Goal: Information Seeking & Learning: Learn about a topic

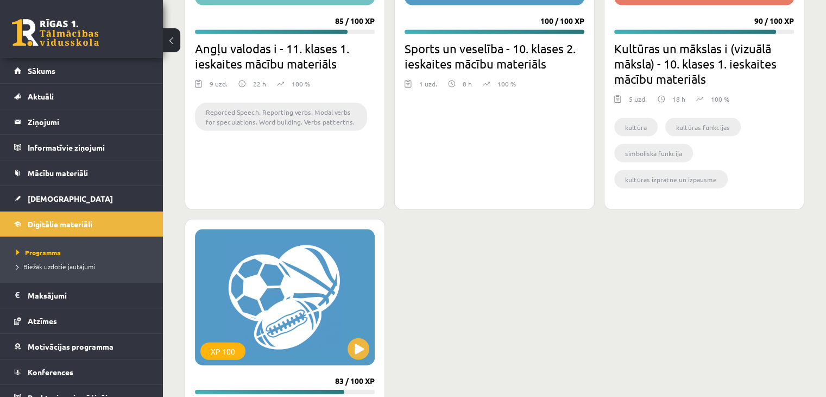
scroll to position [2259, 0]
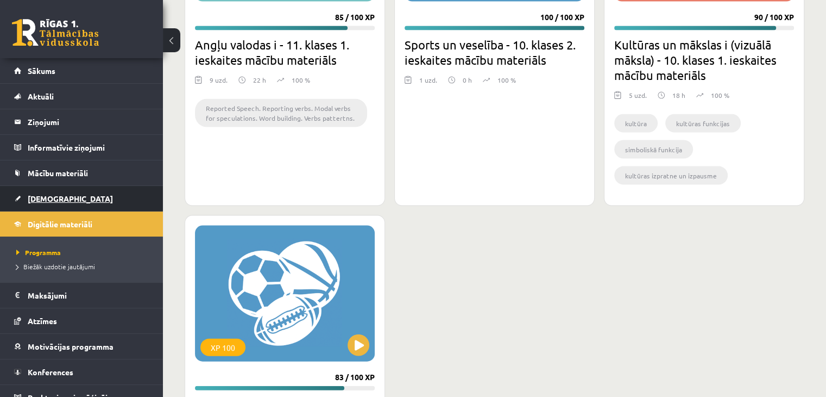
click at [32, 199] on span "[DEMOGRAPHIC_DATA]" at bounding box center [70, 198] width 85 height 10
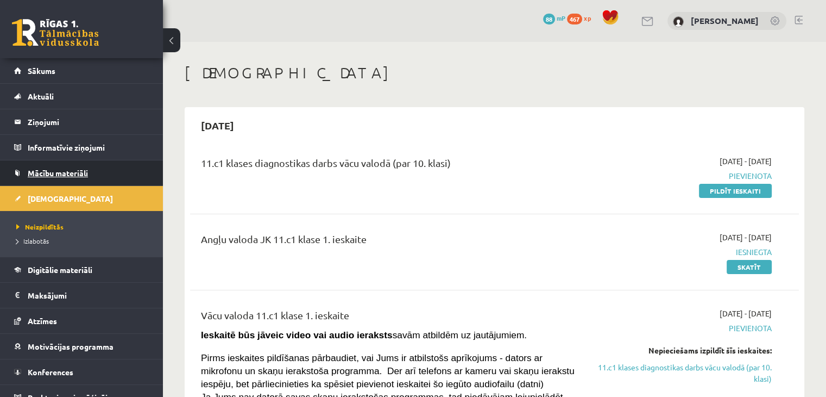
click at [109, 172] on link "Mācību materiāli" at bounding box center [81, 172] width 135 height 25
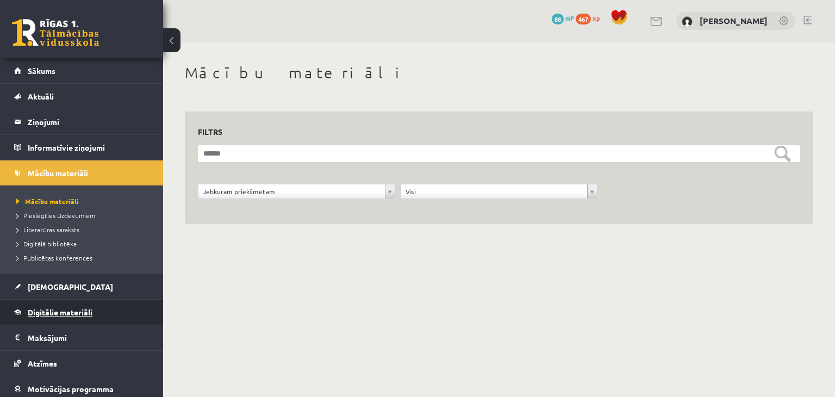
click at [75, 308] on span "Digitālie materiāli" at bounding box center [60, 312] width 65 height 10
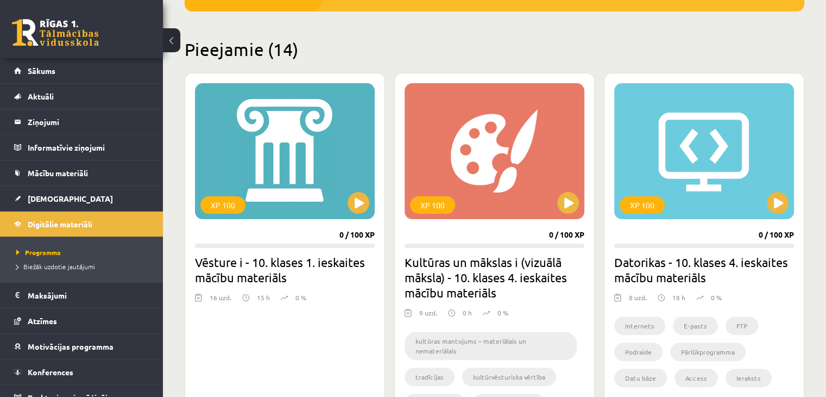
scroll to position [252, 0]
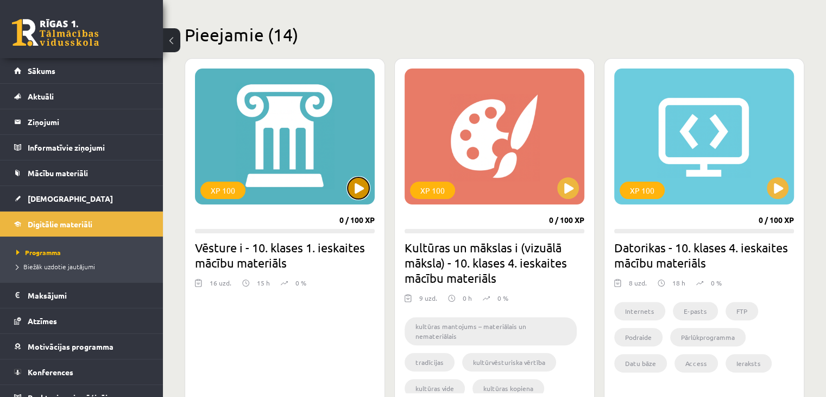
click at [355, 190] on button at bounding box center [359, 188] width 22 height 22
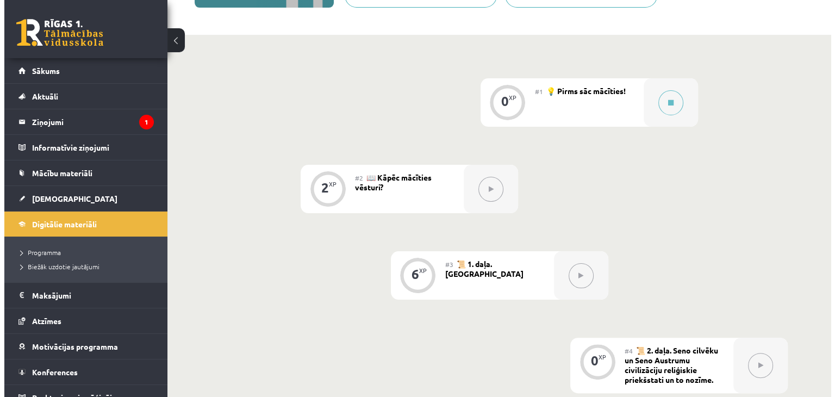
scroll to position [213, 0]
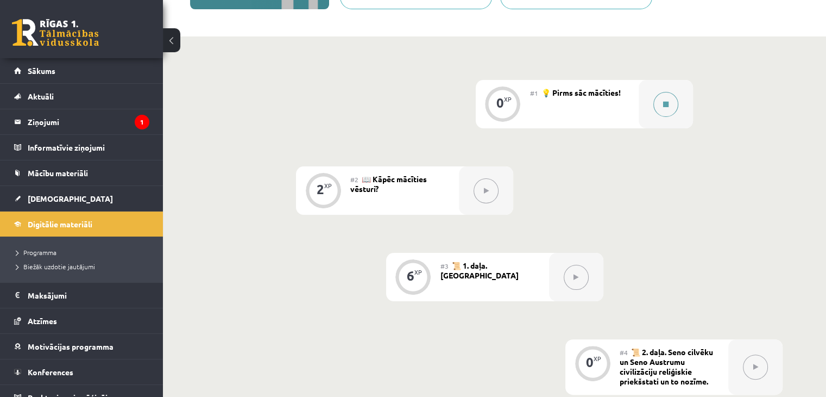
click at [665, 108] on button at bounding box center [666, 104] width 25 height 25
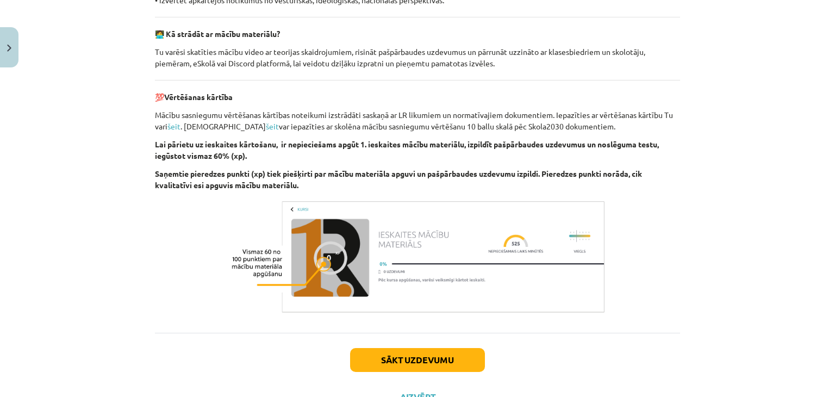
scroll to position [790, 0]
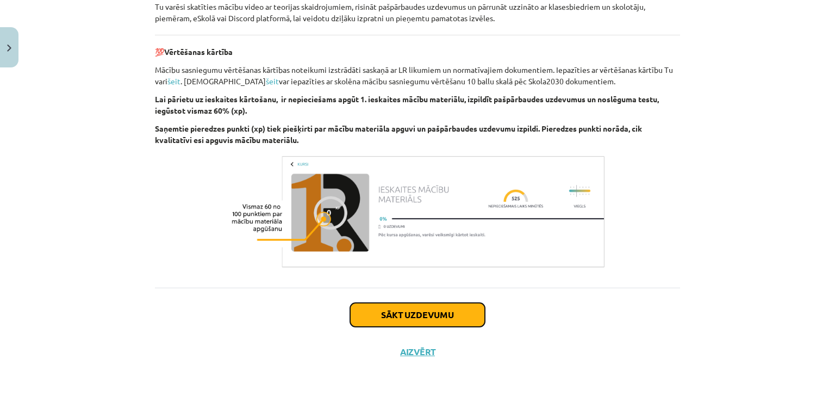
click at [418, 313] on button "Sākt uzdevumu" at bounding box center [417, 315] width 135 height 24
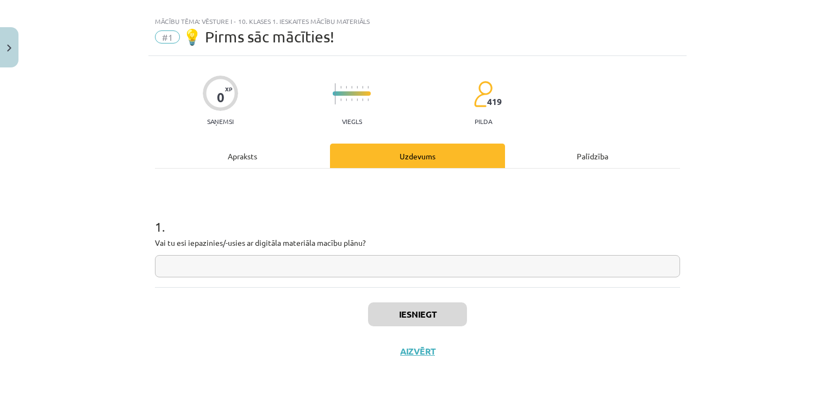
scroll to position [16, 0]
click at [315, 266] on input "text" at bounding box center [417, 266] width 525 height 22
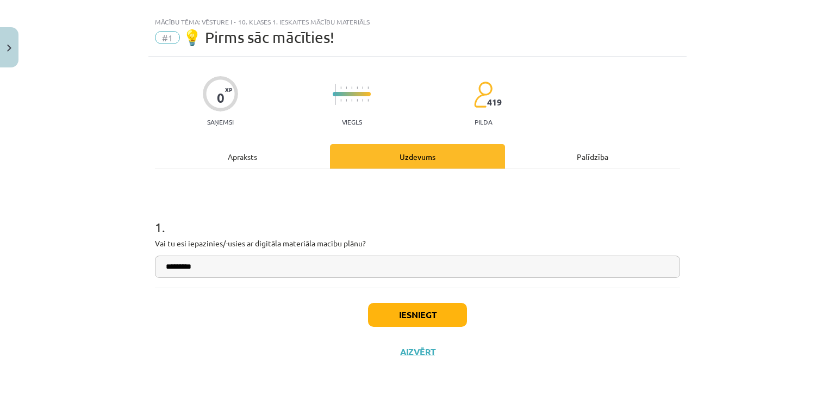
type input "*********"
click at [386, 311] on button "Iesniegt" at bounding box center [417, 315] width 99 height 24
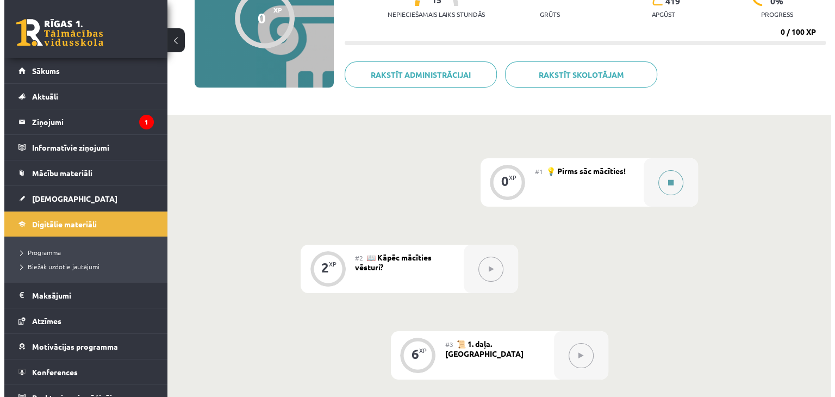
scroll to position [135, 0]
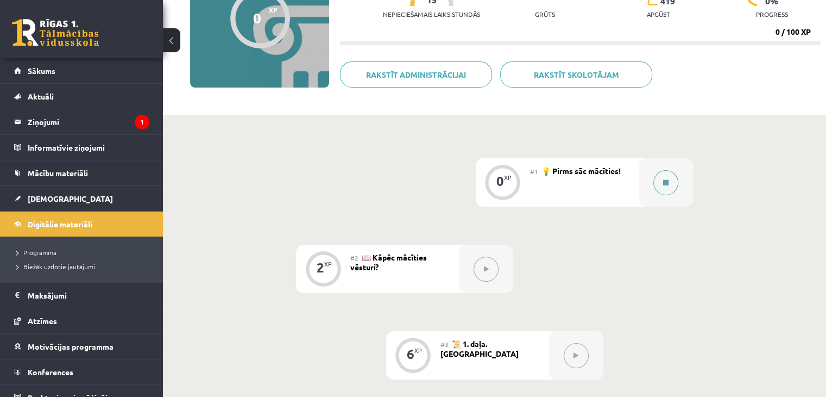
click at [668, 189] on button at bounding box center [666, 182] width 25 height 25
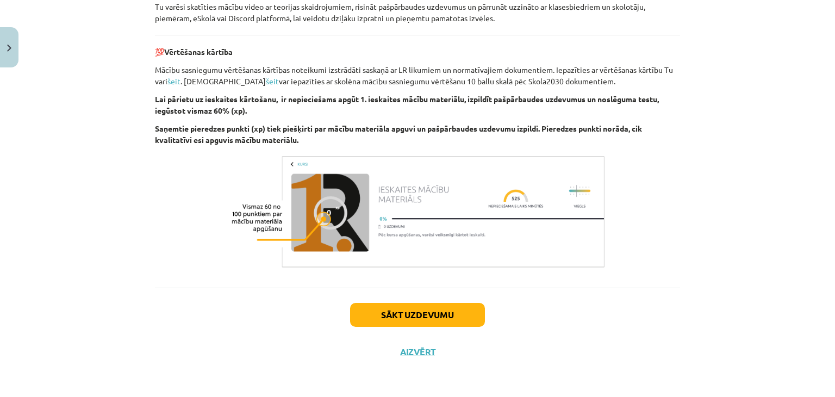
scroll to position [789, 0]
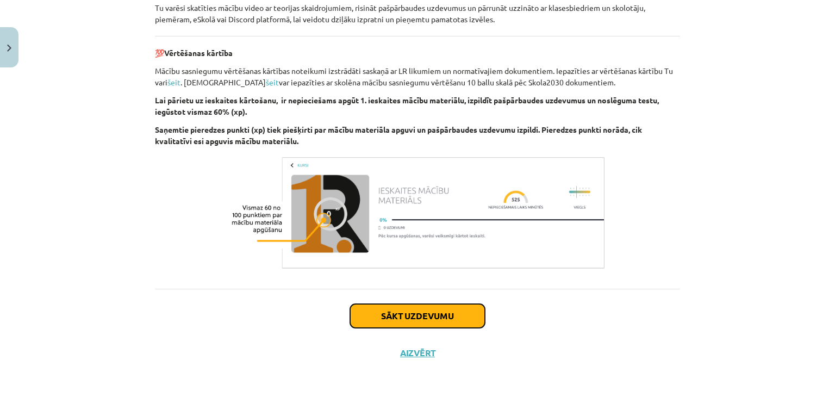
click at [391, 319] on button "Sākt uzdevumu" at bounding box center [417, 316] width 135 height 24
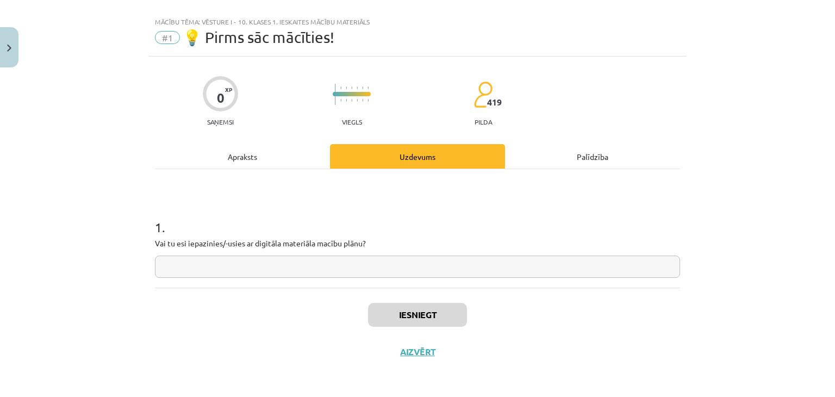
click at [374, 273] on input "text" at bounding box center [417, 266] width 525 height 22
type input "*********"
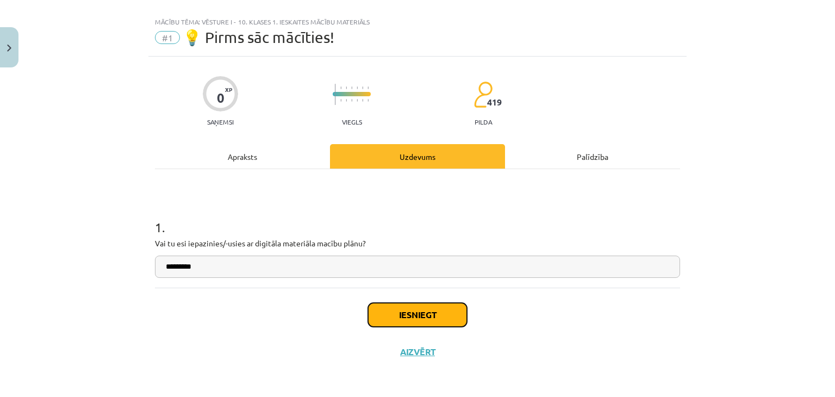
click at [382, 315] on button "Iesniegt" at bounding box center [417, 315] width 99 height 24
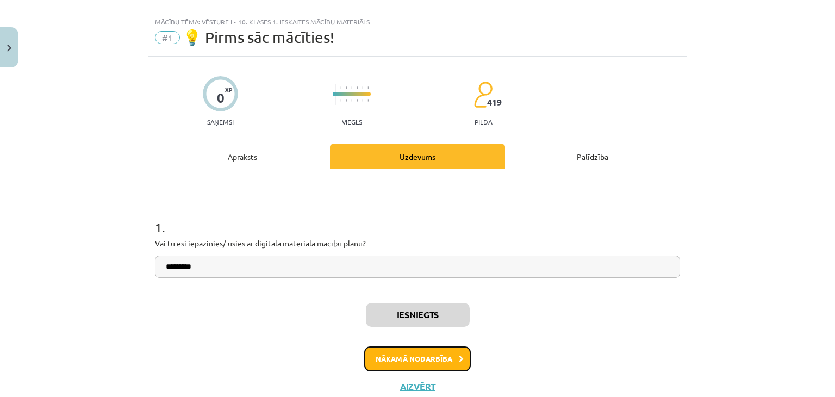
click at [395, 364] on button "Nākamā nodarbība" at bounding box center [417, 358] width 106 height 25
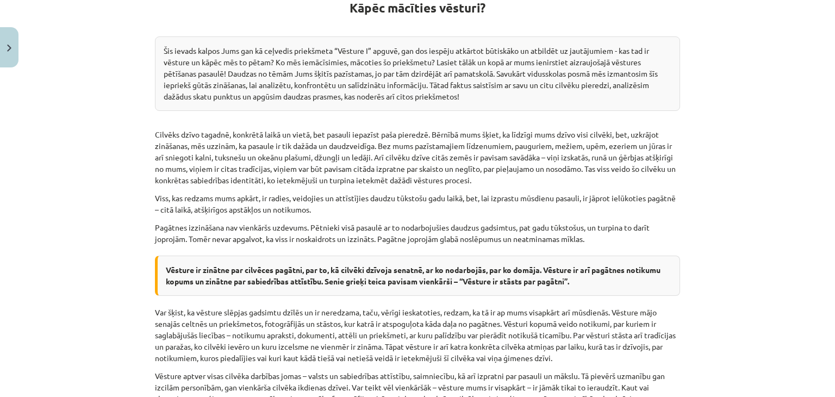
scroll to position [457, 0]
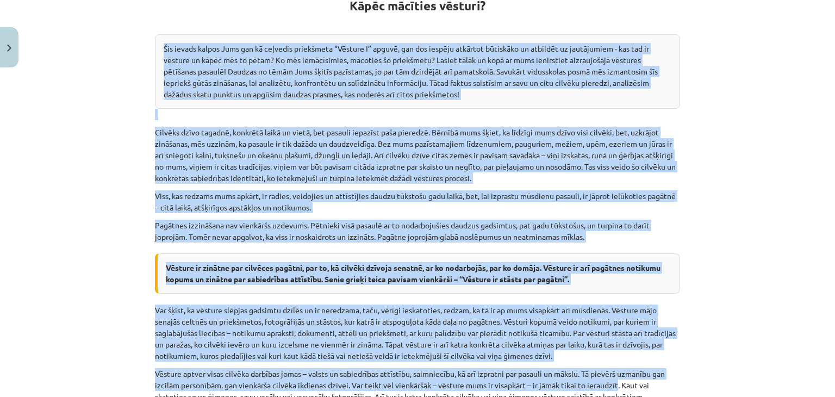
drag, startPoint x: 324, startPoint y: 17, endPoint x: 614, endPoint y: 383, distance: 467.5
click at [614, 383] on div "Kāpēc mācīties vēsturi? Šis ievads kalpos Jums gan kā ceļvedis priekšmeta “Vēst…" at bounding box center [417, 165] width 525 height 856
click at [742, 220] on div "Mācību tēma: Vēsture i - 10. klases 1. ieskaites mācību materiāls #2 📖 Kāpēc mā…" at bounding box center [417, 198] width 835 height 397
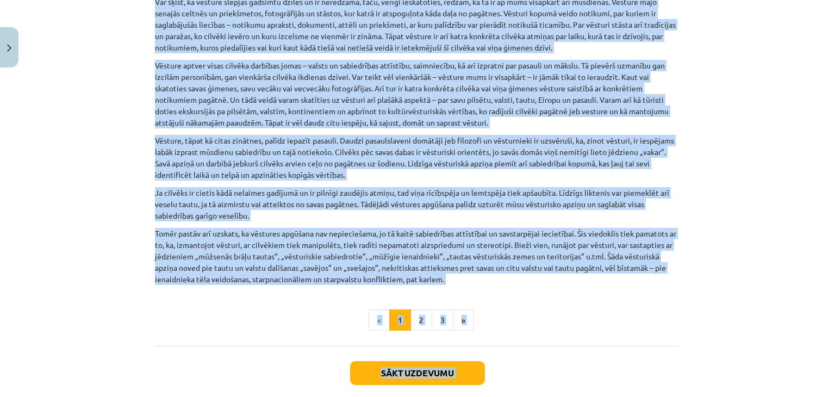
scroll to position [778, 0]
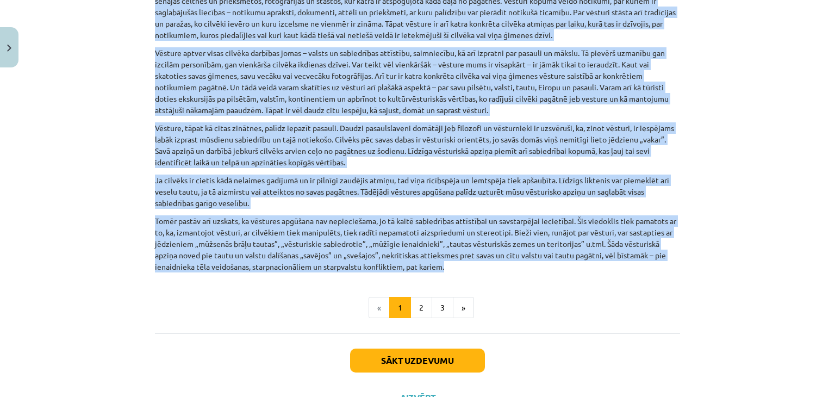
drag, startPoint x: 339, startPoint y: 2, endPoint x: 576, endPoint y: 263, distance: 352.7
copy div "Kāpēc mācīties vēsturi? Šis ievads kalpos Jums gan kā ceļvedis priekšmeta “Vēst…"
click at [515, 10] on p "Var šķist, ka vēsture slēpjas gadsimtu dzīlēs un ir neredzama, taču, vērīgi ies…" at bounding box center [417, 12] width 525 height 57
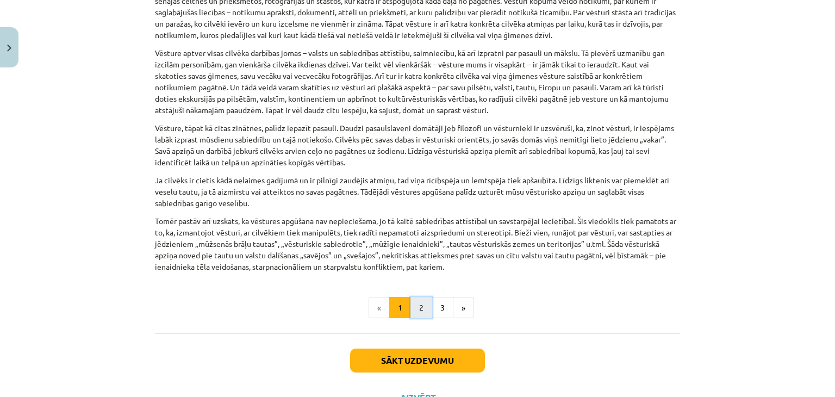
click at [412, 303] on button "2" at bounding box center [421, 308] width 22 height 22
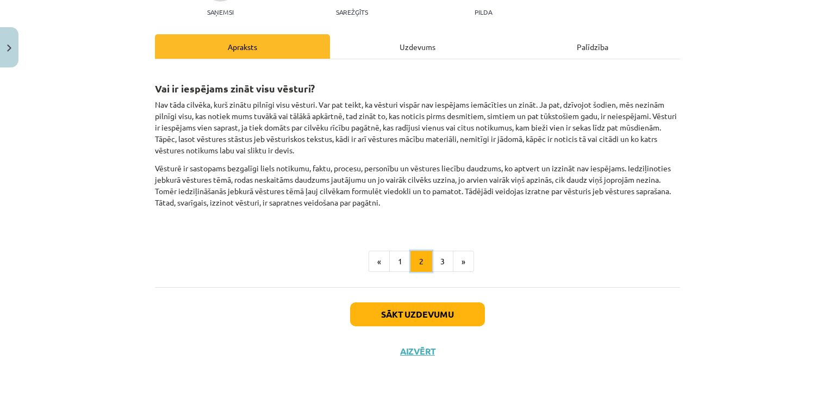
scroll to position [125, 0]
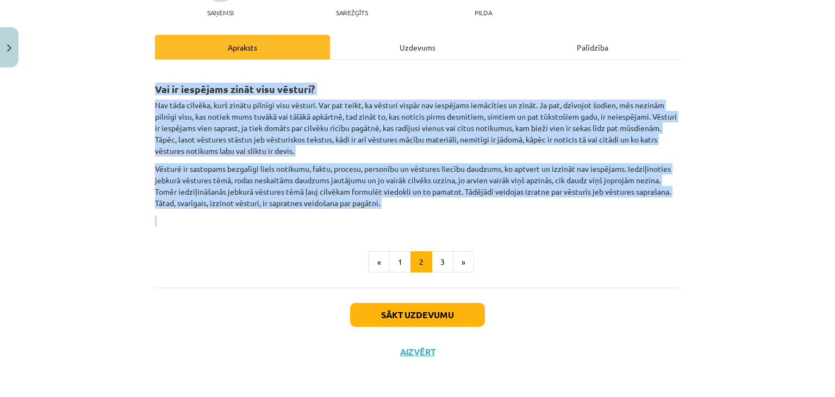
drag, startPoint x: 147, startPoint y: 83, endPoint x: 412, endPoint y: 213, distance: 295.5
click at [412, 213] on div "2 XP Saņemsi Sarežģīts 419 pilda Apraksts Uzdevums Palīdzība Vai ir iespējams z…" at bounding box center [417, 158] width 538 height 423
copy div "Vai ir iespējams zināt visu vēsturi? Nav tāda cilvēka, kurš zinātu pilnīgi visu…"
click at [440, 259] on button "3" at bounding box center [442, 262] width 22 height 22
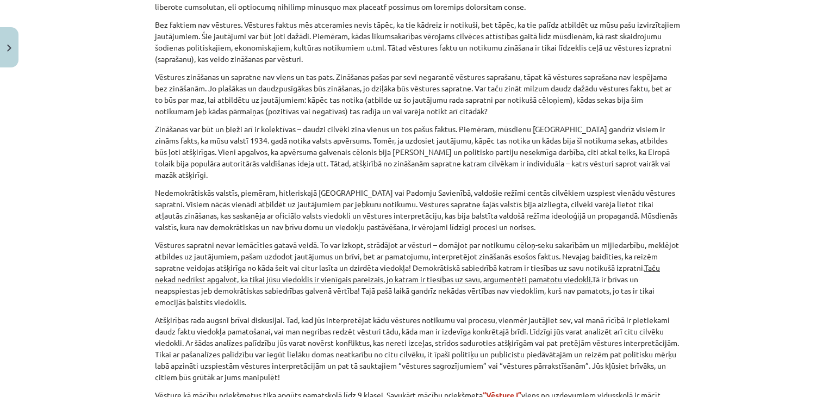
scroll to position [488, 0]
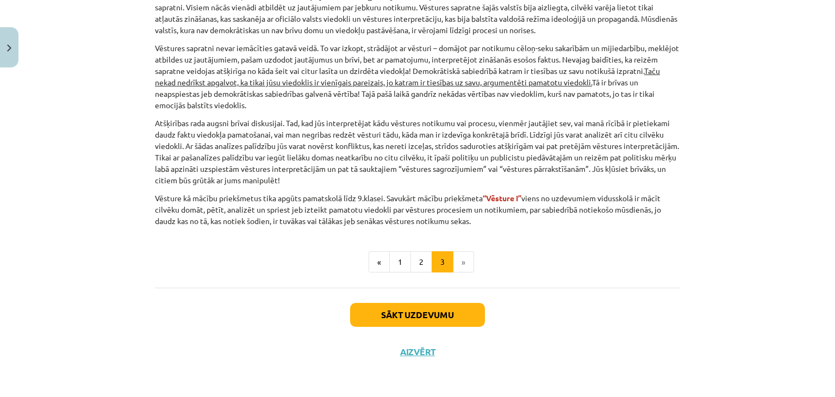
drag, startPoint x: 148, startPoint y: 83, endPoint x: 496, endPoint y: 223, distance: 374.9
copy div "Zināt vai saprast vēsturi? Vēsturi nevar iemācīties, bet vēsturi var iemācīties…"
click at [463, 261] on li "»" at bounding box center [463, 262] width 21 height 22
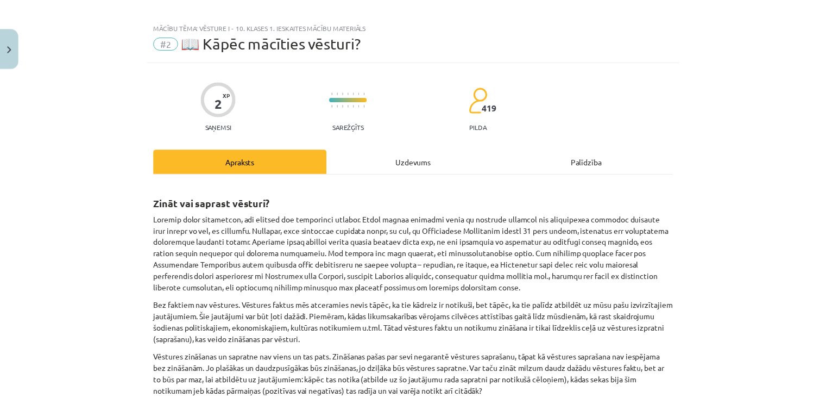
scroll to position [0, 0]
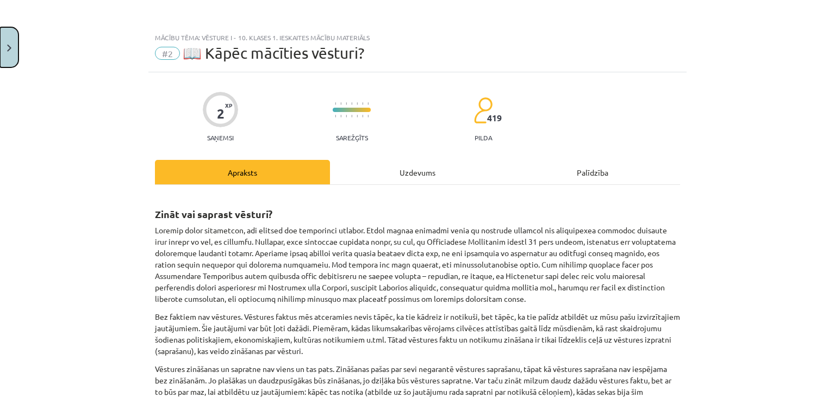
click at [2, 34] on button "Close" at bounding box center [9, 47] width 18 height 40
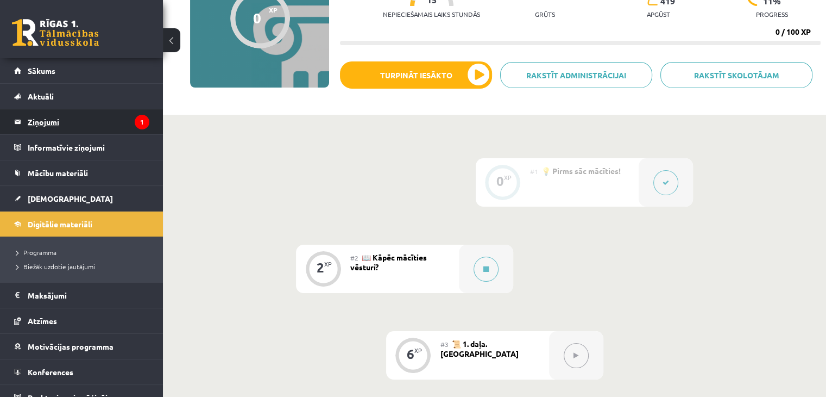
click at [82, 120] on legend "Ziņojumi 1" at bounding box center [89, 121] width 122 height 25
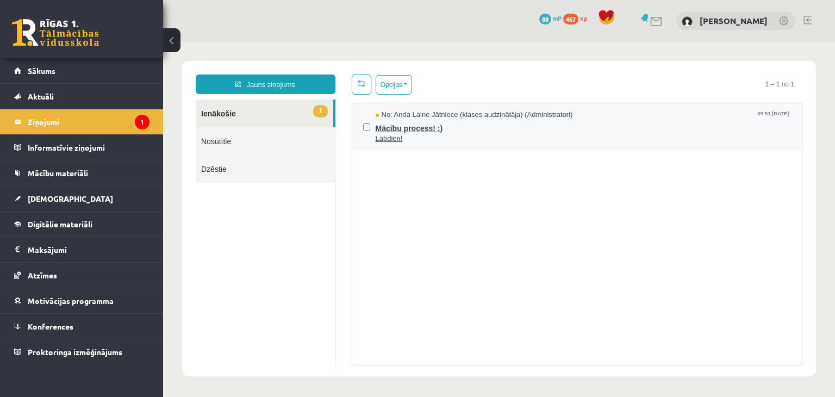
click at [431, 131] on span "Mācību process! :)" at bounding box center [583, 127] width 416 height 14
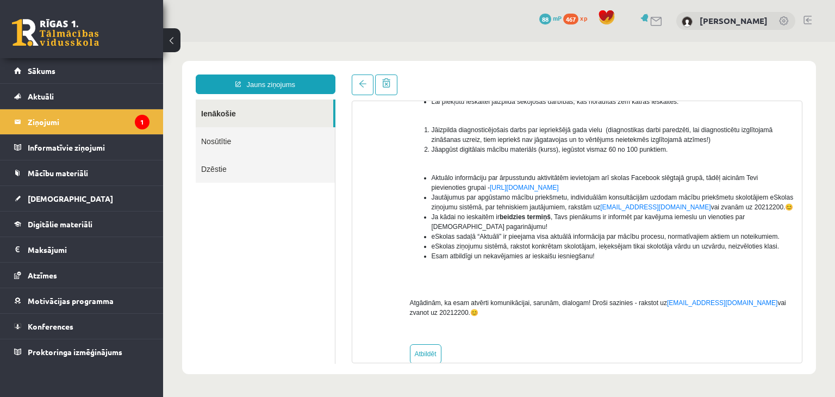
scroll to position [177, 0]
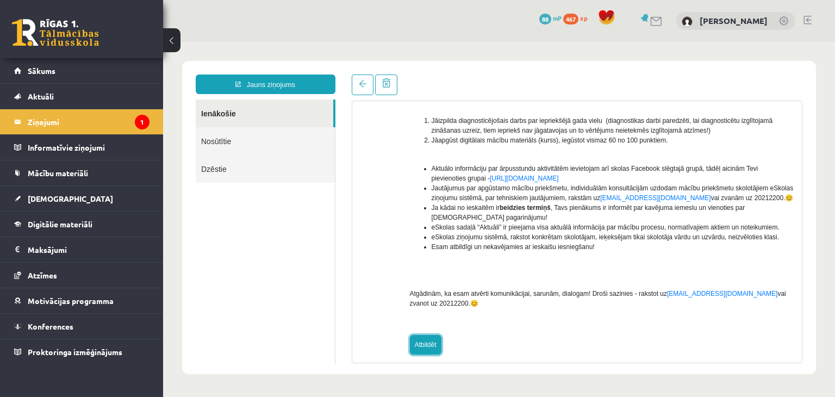
click at [424, 336] on link "Atbildēt" at bounding box center [426, 345] width 32 height 20
type input "**********"
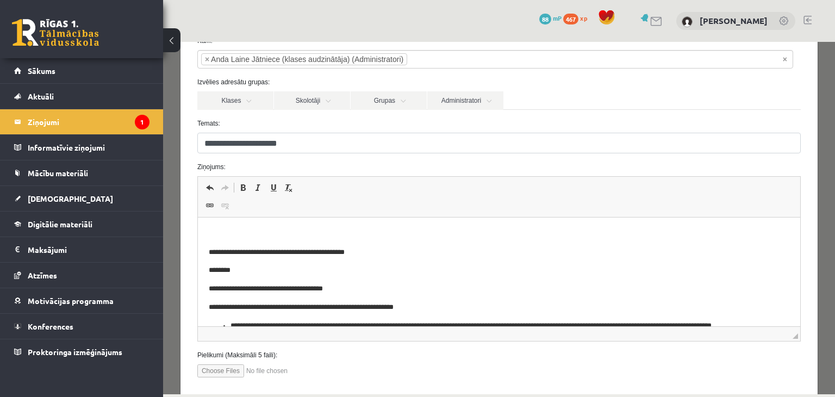
scroll to position [67, 0]
click at [284, 230] on p "Bagātinātā teksta redaktors, wiswyg-editor-47024876287300-1757319165-948" at bounding box center [498, 233] width 580 height 11
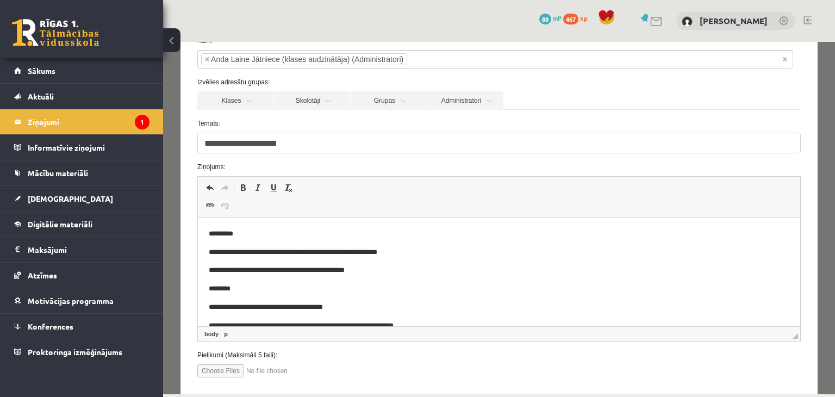
click at [541, 247] on p "**********" at bounding box center [490, 252] width 564 height 11
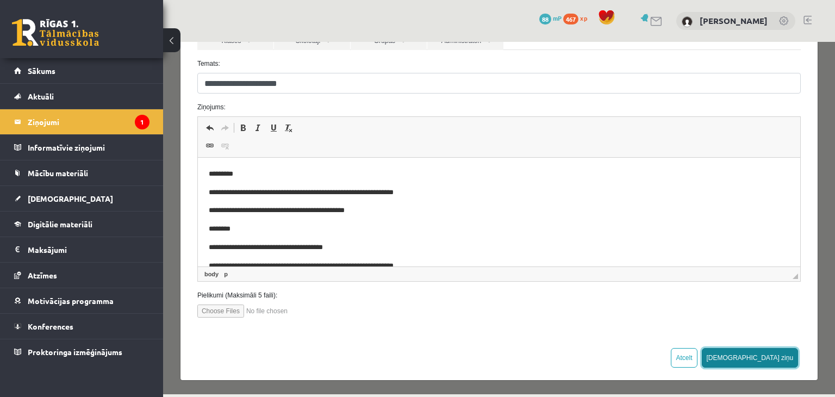
click at [788, 359] on button "Sūtīt ziņu" at bounding box center [749, 358] width 97 height 20
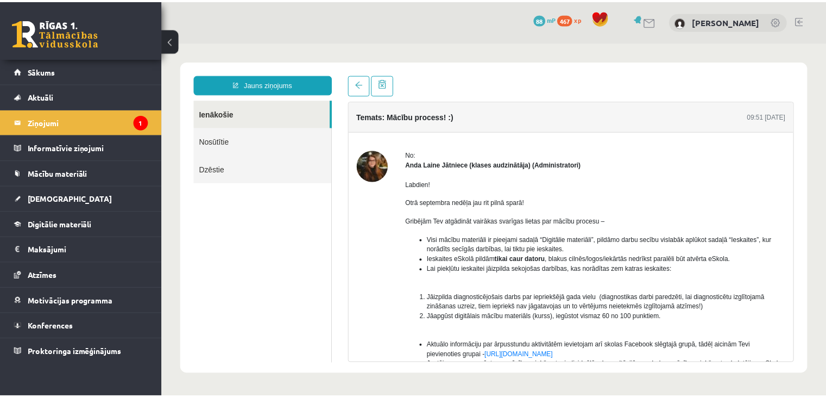
scroll to position [0, 0]
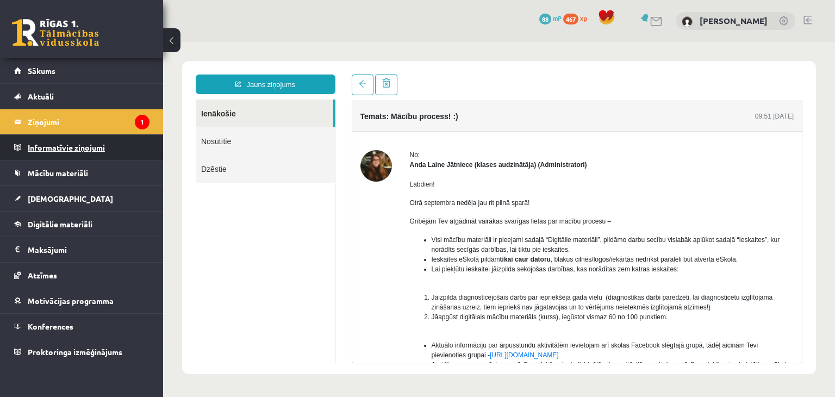
click at [110, 144] on legend "Informatīvie ziņojumi 0" at bounding box center [89, 147] width 122 height 25
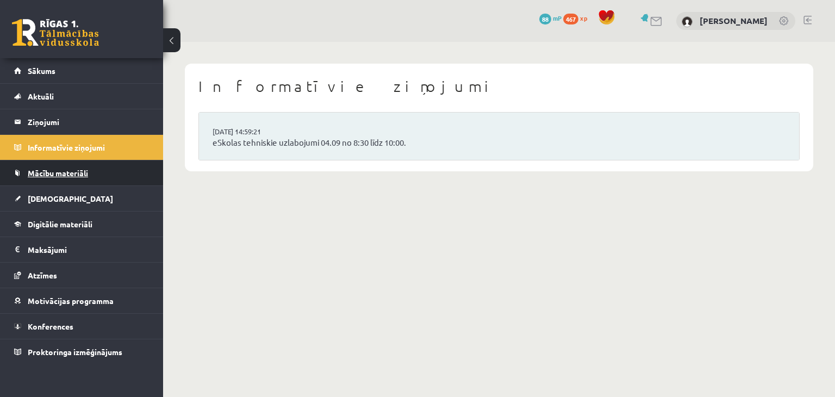
click at [98, 179] on link "Mācību materiāli" at bounding box center [81, 172] width 135 height 25
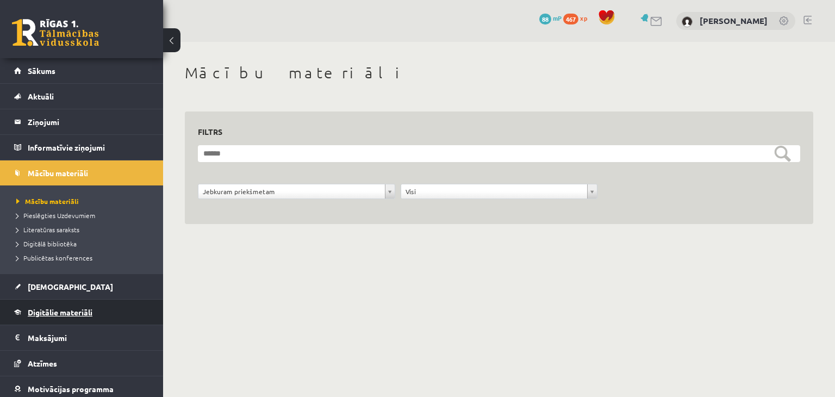
click at [61, 318] on link "Digitālie materiāli" at bounding box center [81, 311] width 135 height 25
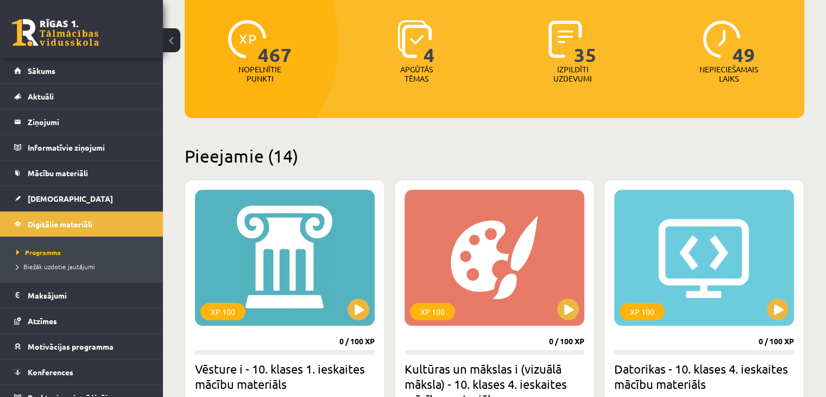
scroll to position [191, 0]
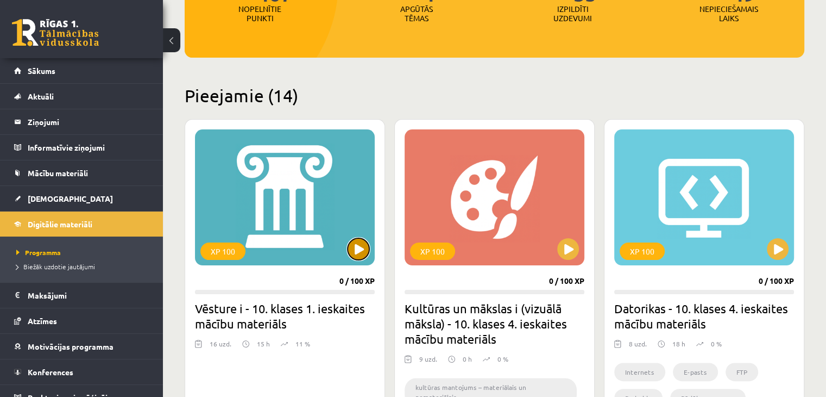
click at [356, 249] on button at bounding box center [359, 249] width 22 height 22
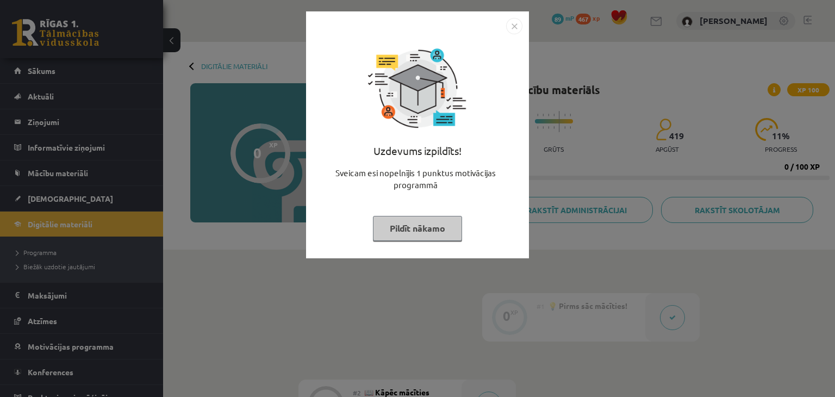
click at [514, 23] on img "Close" at bounding box center [514, 26] width 16 height 16
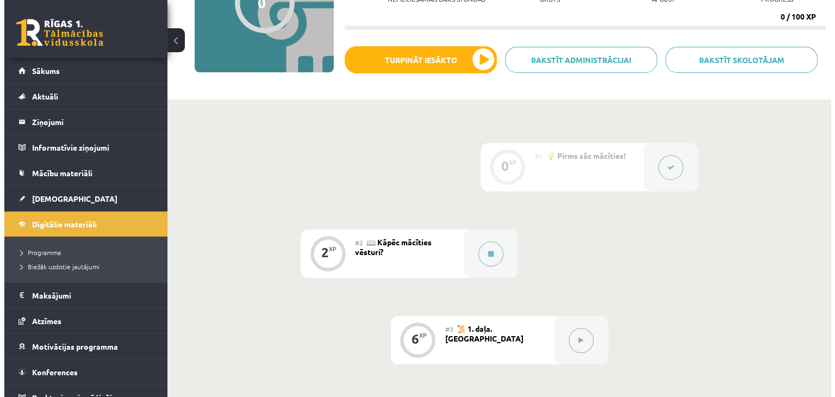
scroll to position [150, 0]
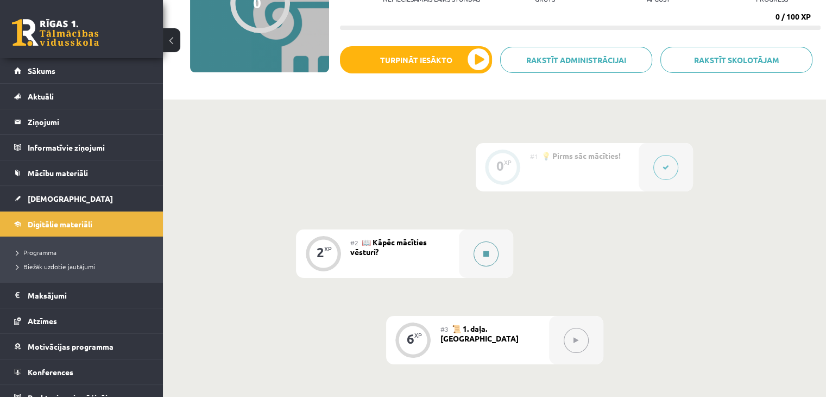
click at [482, 260] on button at bounding box center [486, 253] width 25 height 25
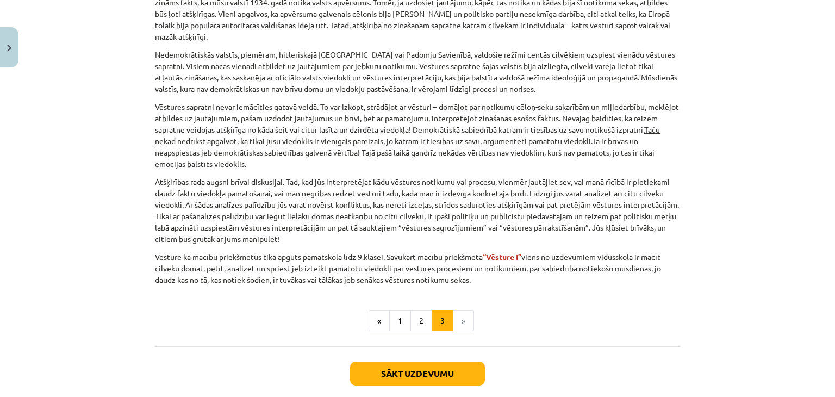
scroll to position [488, 0]
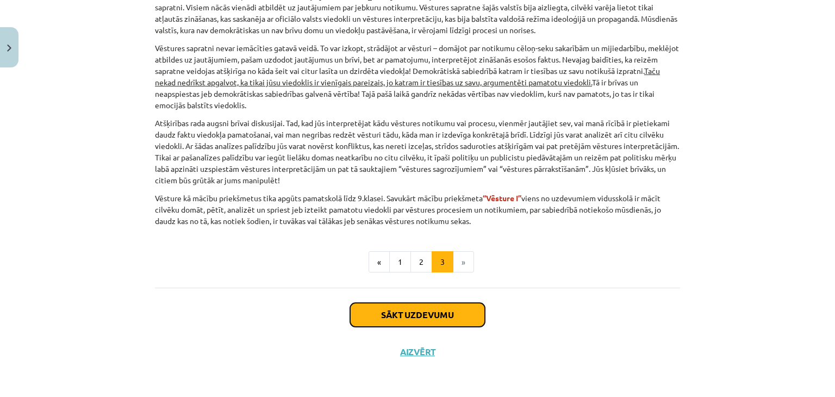
click at [432, 310] on button "Sākt uzdevumu" at bounding box center [417, 315] width 135 height 24
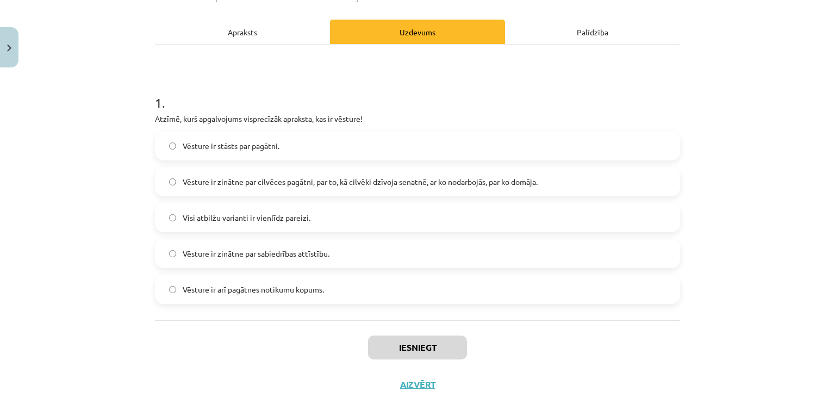
scroll to position [140, 0]
click at [237, 179] on span "Vēsture ir zinātne par cilvēces pagātni, par to, kā cilvēki dzīvoja senatnē, ar…" at bounding box center [360, 181] width 355 height 11
click at [229, 217] on span "Visi atbilžu varianti ir vienlīdz pareizi." at bounding box center [247, 217] width 128 height 11
click at [411, 352] on button "Iesniegt" at bounding box center [417, 347] width 99 height 24
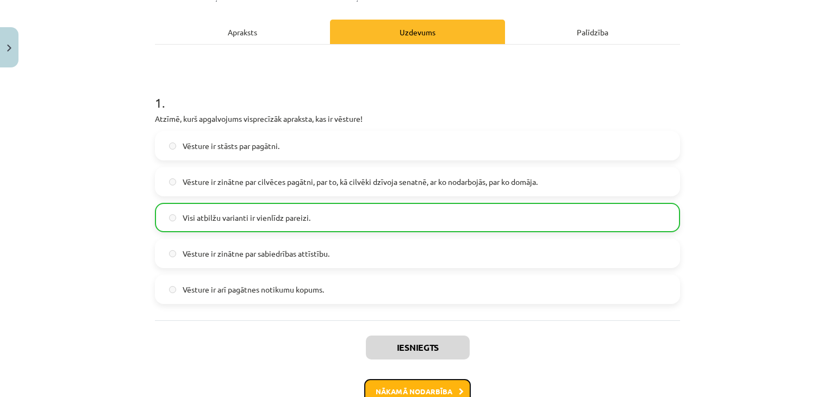
click at [424, 388] on button "Nākamā nodarbība" at bounding box center [417, 391] width 106 height 25
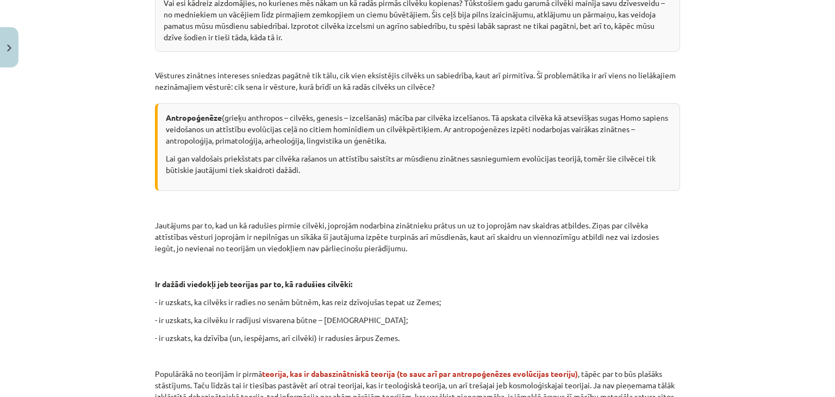
scroll to position [261, 0]
